Goal: Information Seeking & Learning: Check status

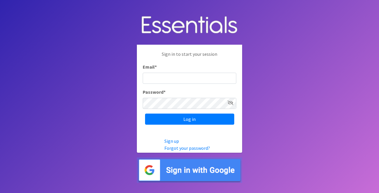
click at [198, 73] on input "Email *" at bounding box center [190, 78] width 94 height 11
type input "info@jaxdiaperbank.org"
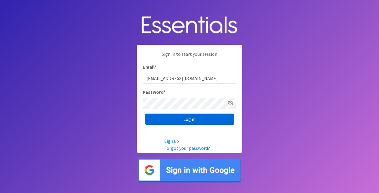
click at [183, 120] on input "Log in" at bounding box center [189, 119] width 89 height 11
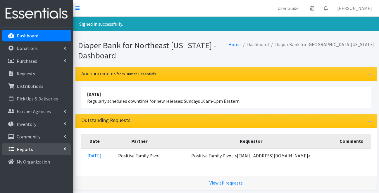
click at [38, 147] on link "Reports" at bounding box center [36, 150] width 68 height 12
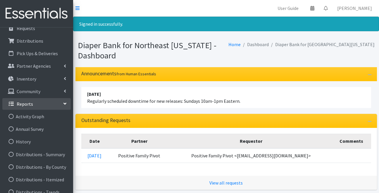
scroll to position [53, 0]
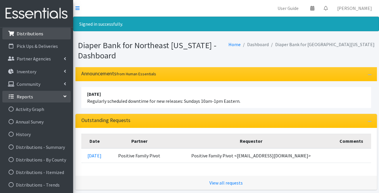
click at [44, 37] on link "Distributions" at bounding box center [36, 34] width 68 height 12
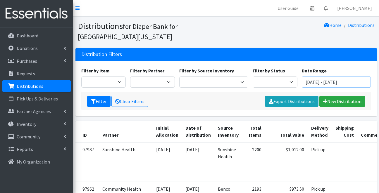
click at [318, 82] on input "August 12, 2025 - November 12, 2025" at bounding box center [336, 82] width 69 height 11
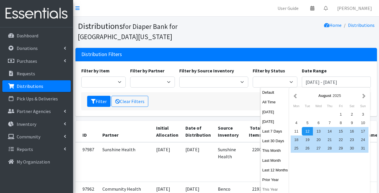
click at [269, 191] on button "This Year" at bounding box center [275, 190] width 29 height 8
type input "January 1, 2025 - December 31, 2025"
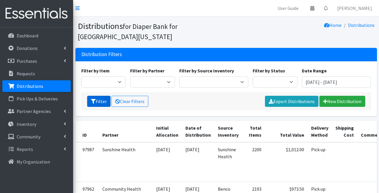
click at [101, 102] on button "Filter" at bounding box center [98, 101] width 23 height 11
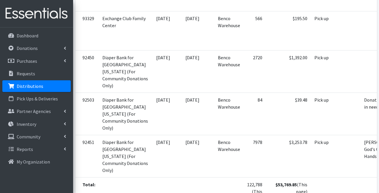
scroll to position [2175, 0]
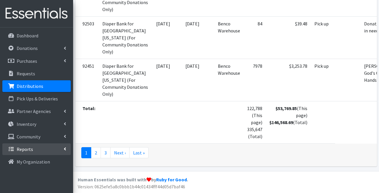
click at [30, 148] on p "Reports" at bounding box center [25, 150] width 16 height 6
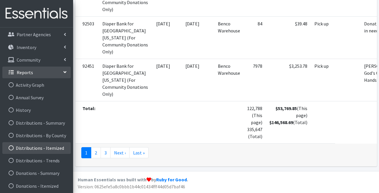
scroll to position [77, 0]
click at [34, 150] on link "Distributions - Itemized" at bounding box center [36, 148] width 68 height 12
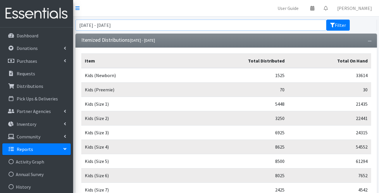
click at [242, 24] on input "August 12, 2025 - November 12, 2025" at bounding box center [201, 25] width 251 height 11
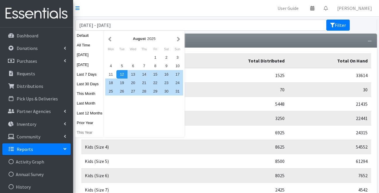
click at [83, 133] on button "This Year" at bounding box center [90, 132] width 29 height 8
type input "[DATE] - [DATE]"
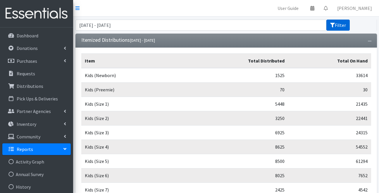
click at [340, 27] on button "Filter" at bounding box center [338, 25] width 23 height 11
click at [361, 8] on link "[PERSON_NAME]" at bounding box center [355, 8] width 44 height 12
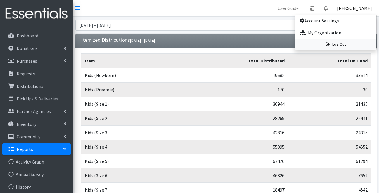
click at [342, 44] on link "Log Out" at bounding box center [335, 44] width 81 height 11
